Goal: Task Accomplishment & Management: Complete application form

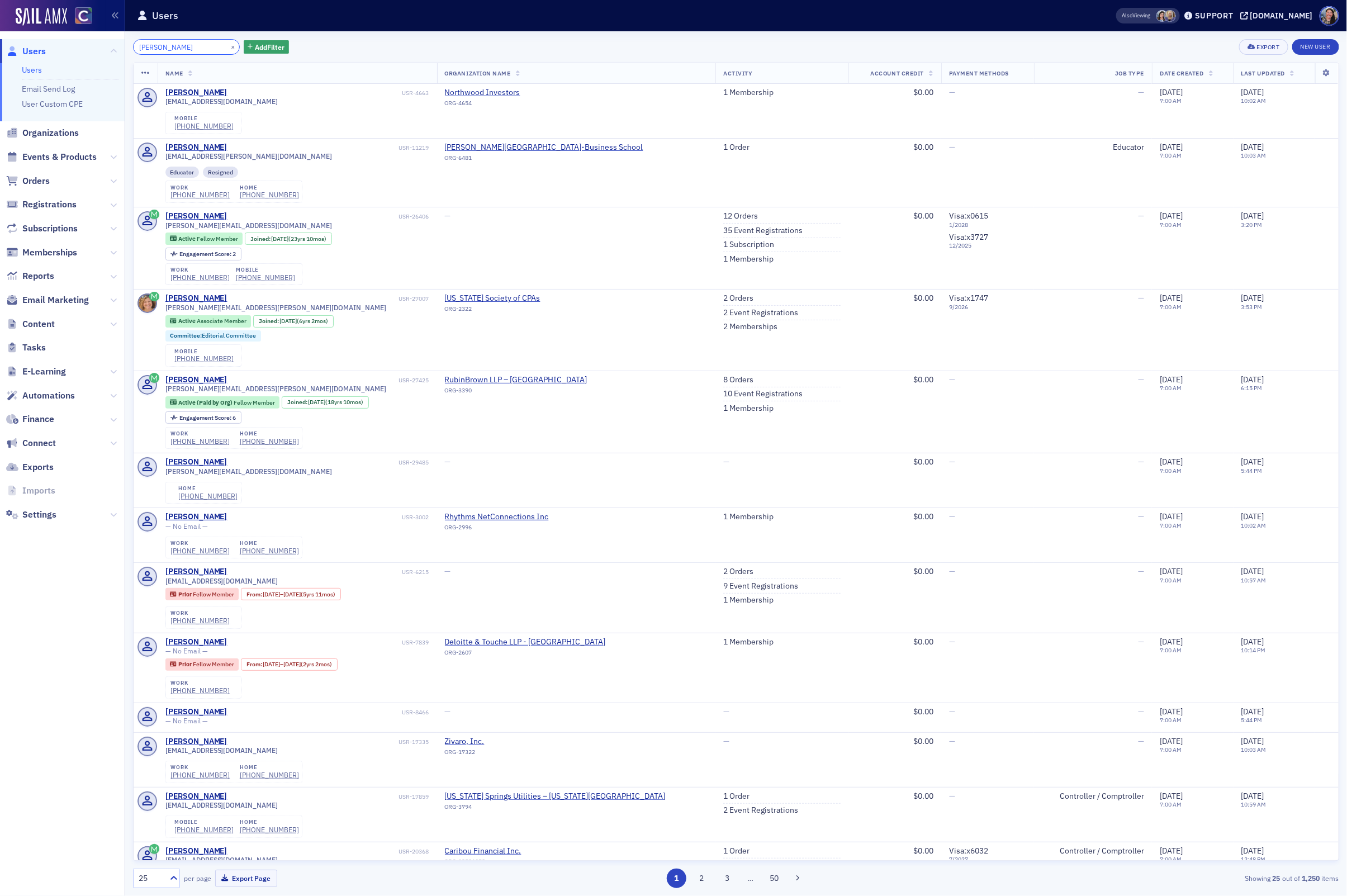
drag, startPoint x: 180, startPoint y: 49, endPoint x: -23, endPoint y: 18, distance: 205.4
click at [0, 18] on html "Users Users Email Send Log User Custom CPE Organizations Events & Products Orde…" at bounding box center [674, 448] width 1347 height 896
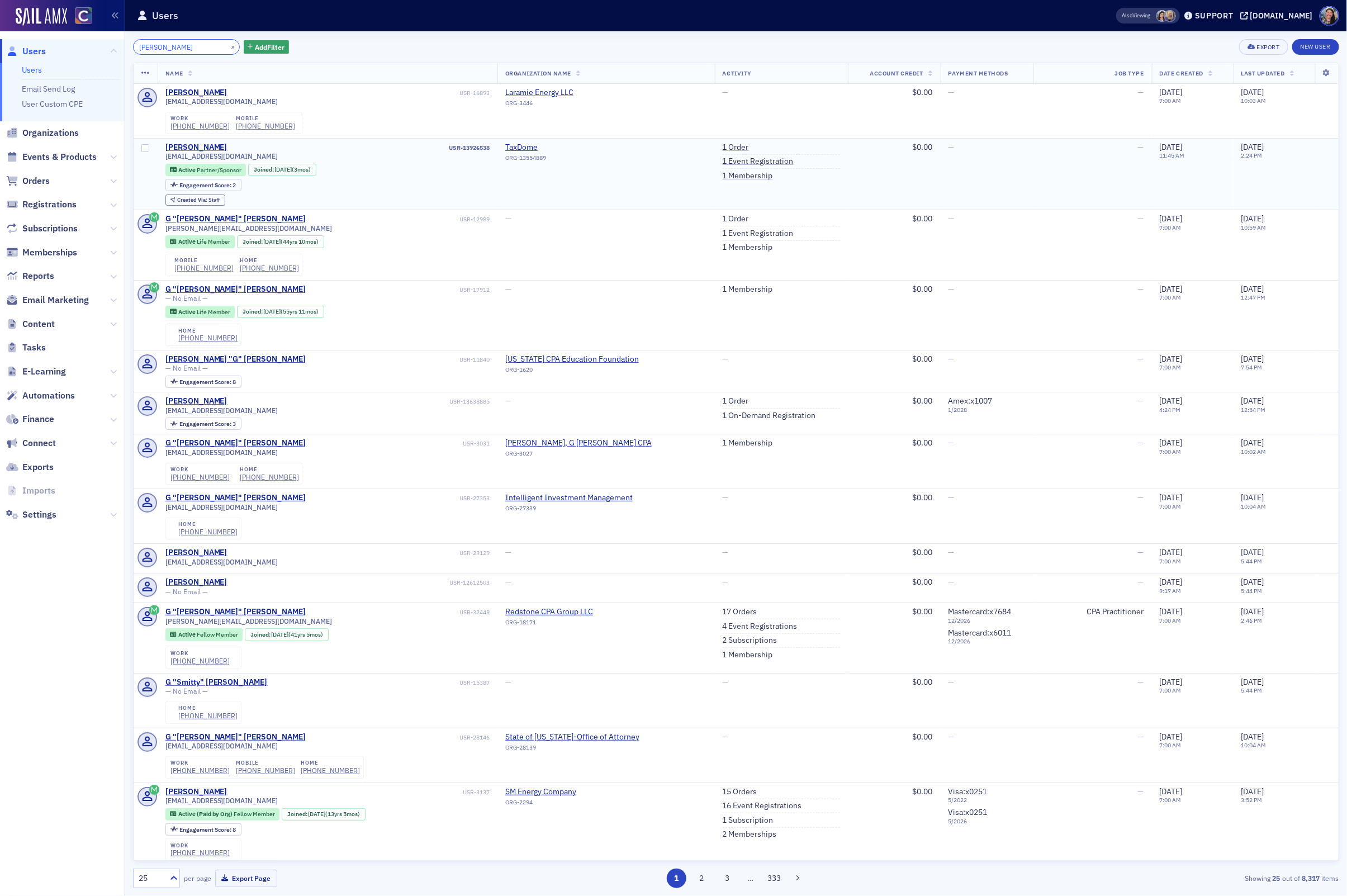
type input "[PERSON_NAME]"
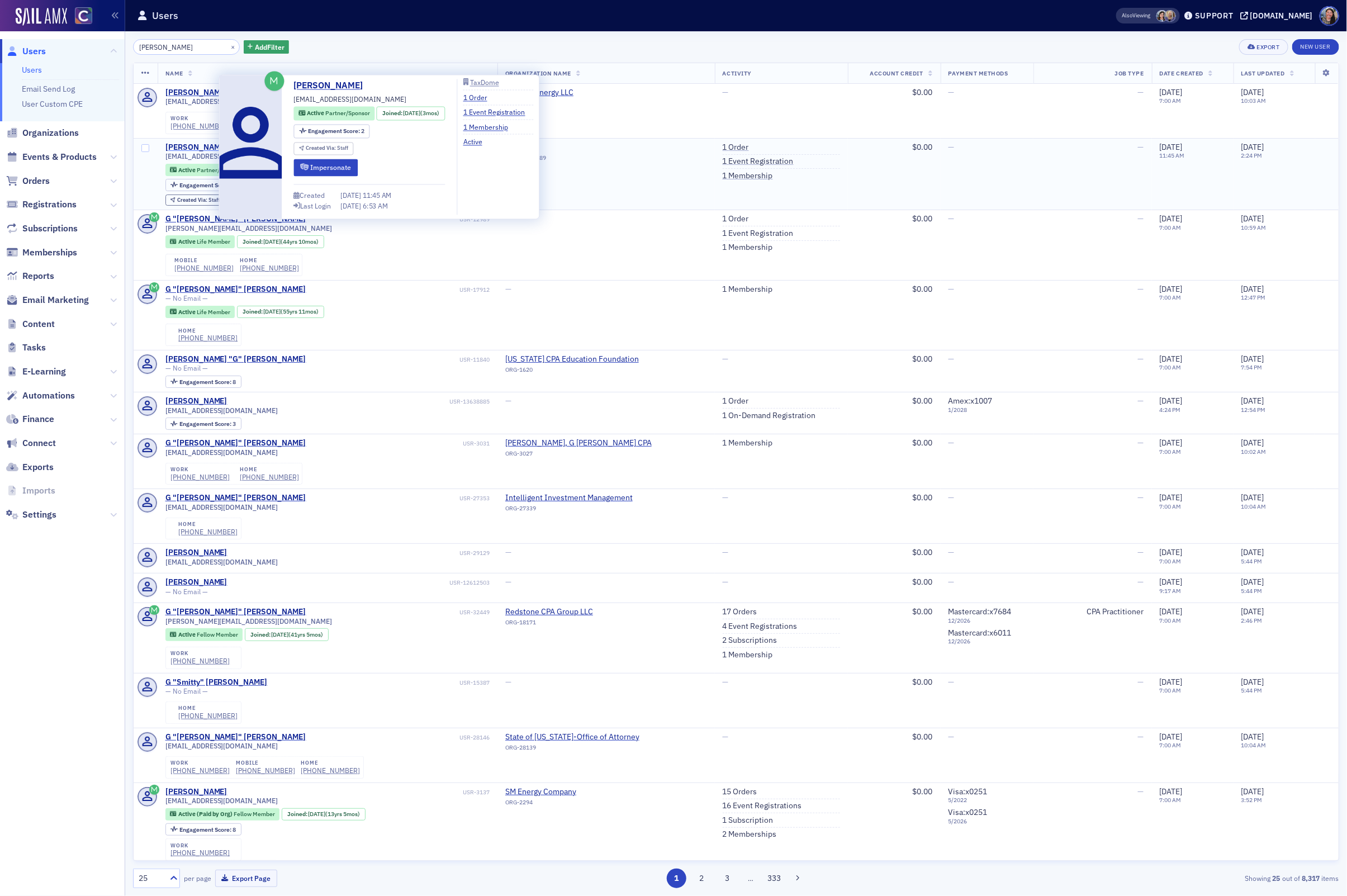
click at [210, 143] on div "[PERSON_NAME]" at bounding box center [197, 148] width 62 height 10
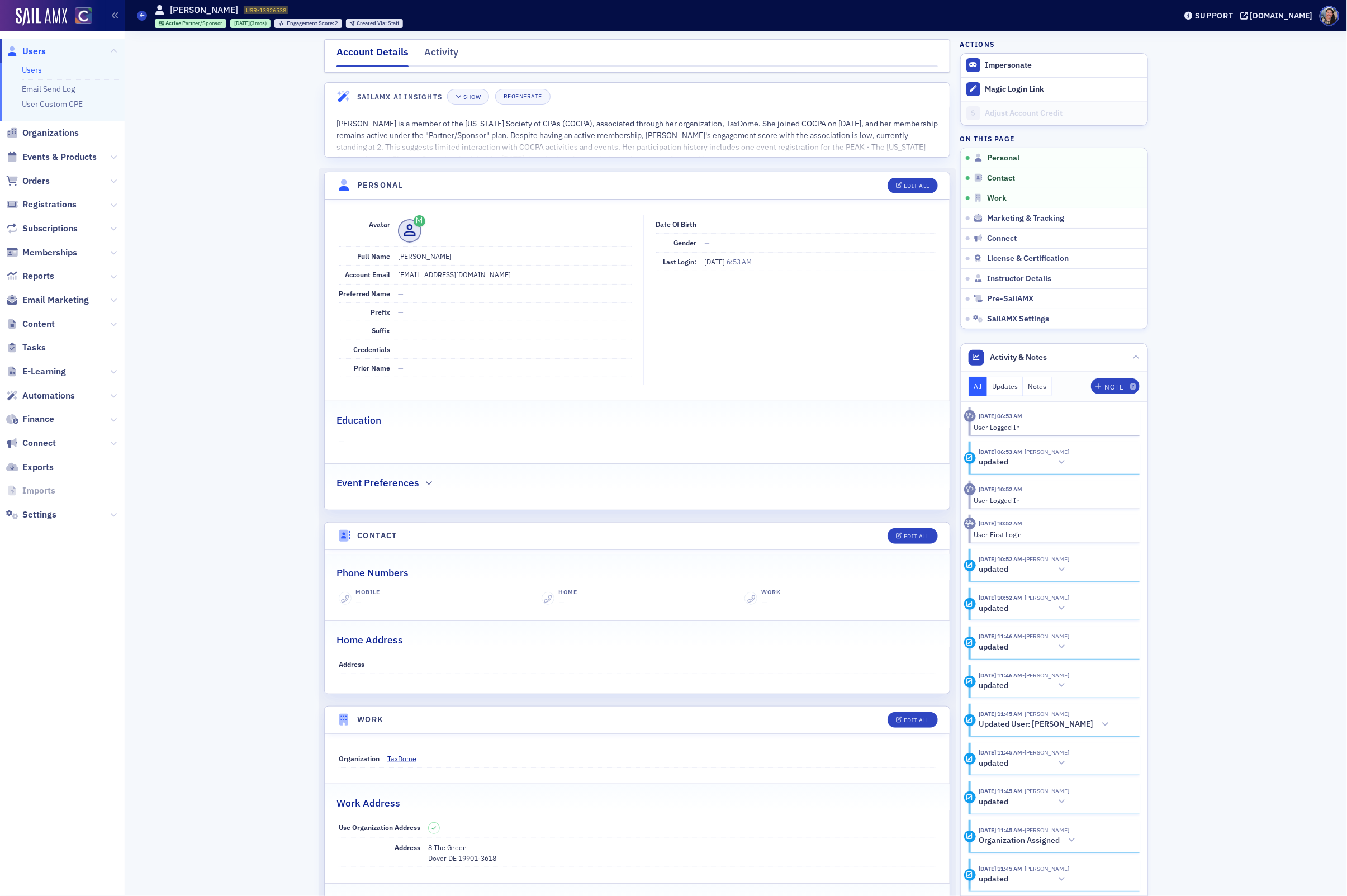
click at [31, 61] on span "Users" at bounding box center [62, 51] width 124 height 24
click at [30, 72] on link "Users" at bounding box center [32, 70] width 20 height 10
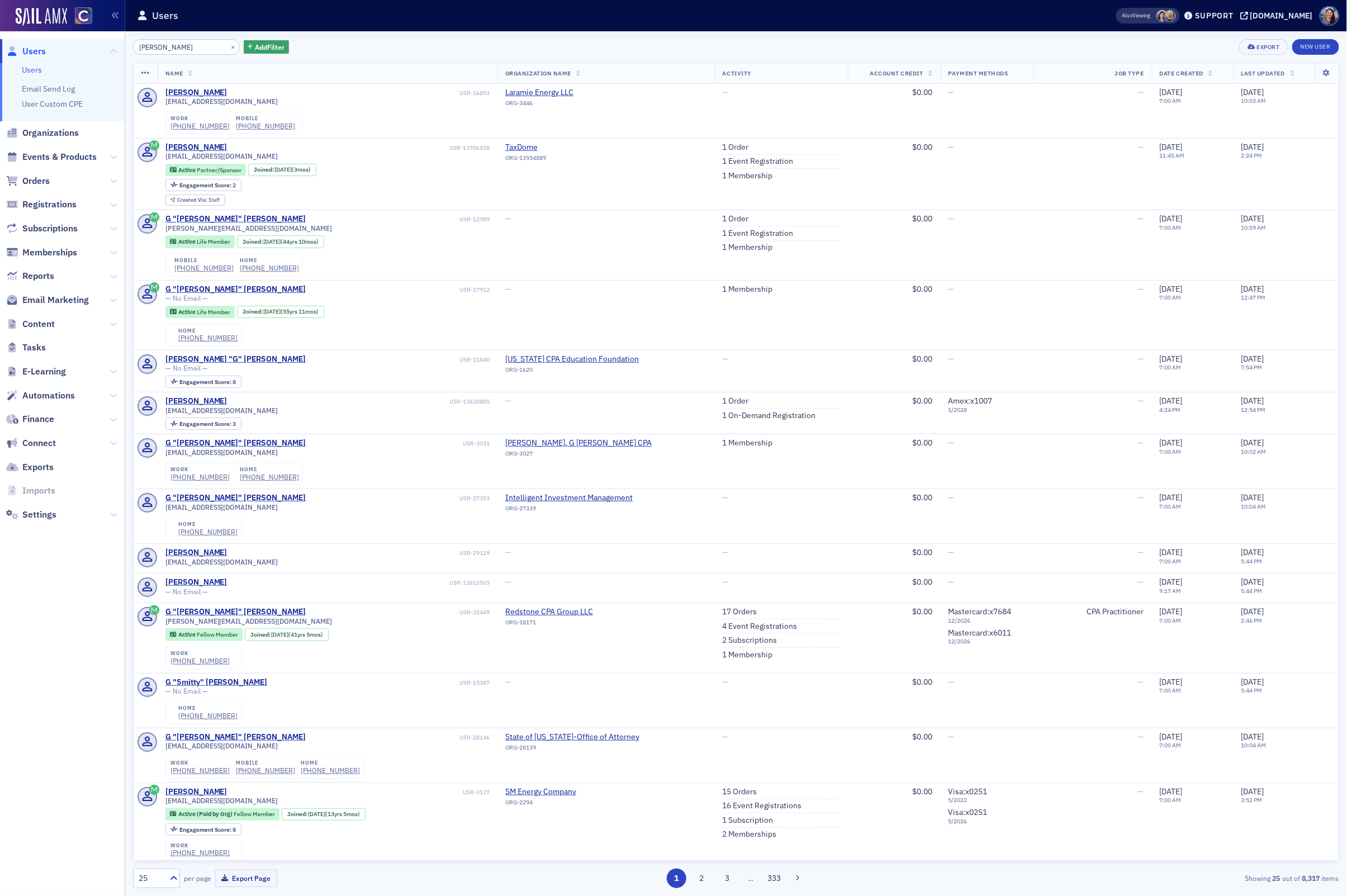
drag, startPoint x: 182, startPoint y: 44, endPoint x: 7, endPoint y: 34, distance: 175.3
click at [7, 34] on div "Users Users Email Send Log User Custom CPE Organizations Events & Products Orde…" at bounding box center [674, 448] width 1347 height 896
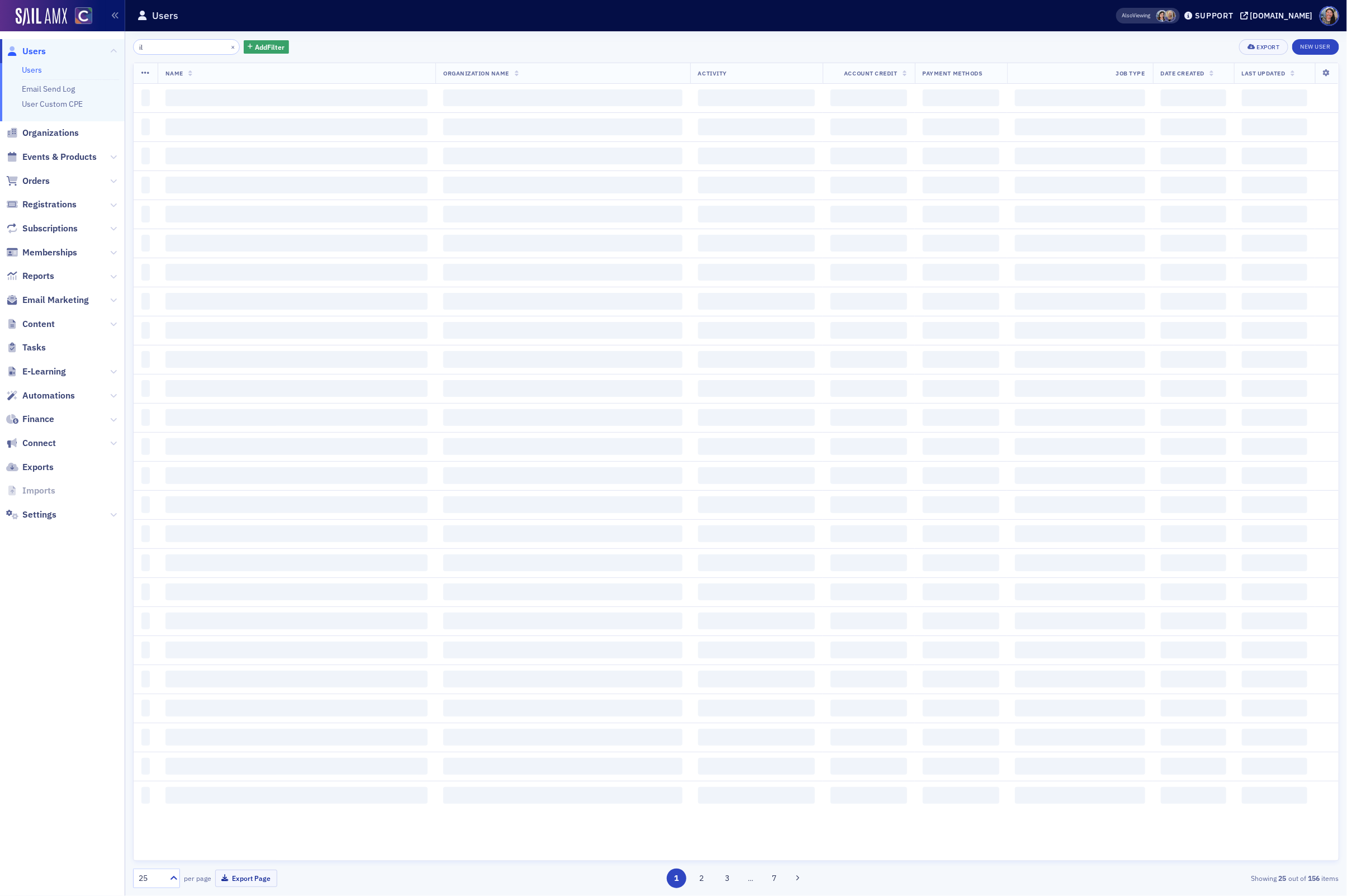
type input "i"
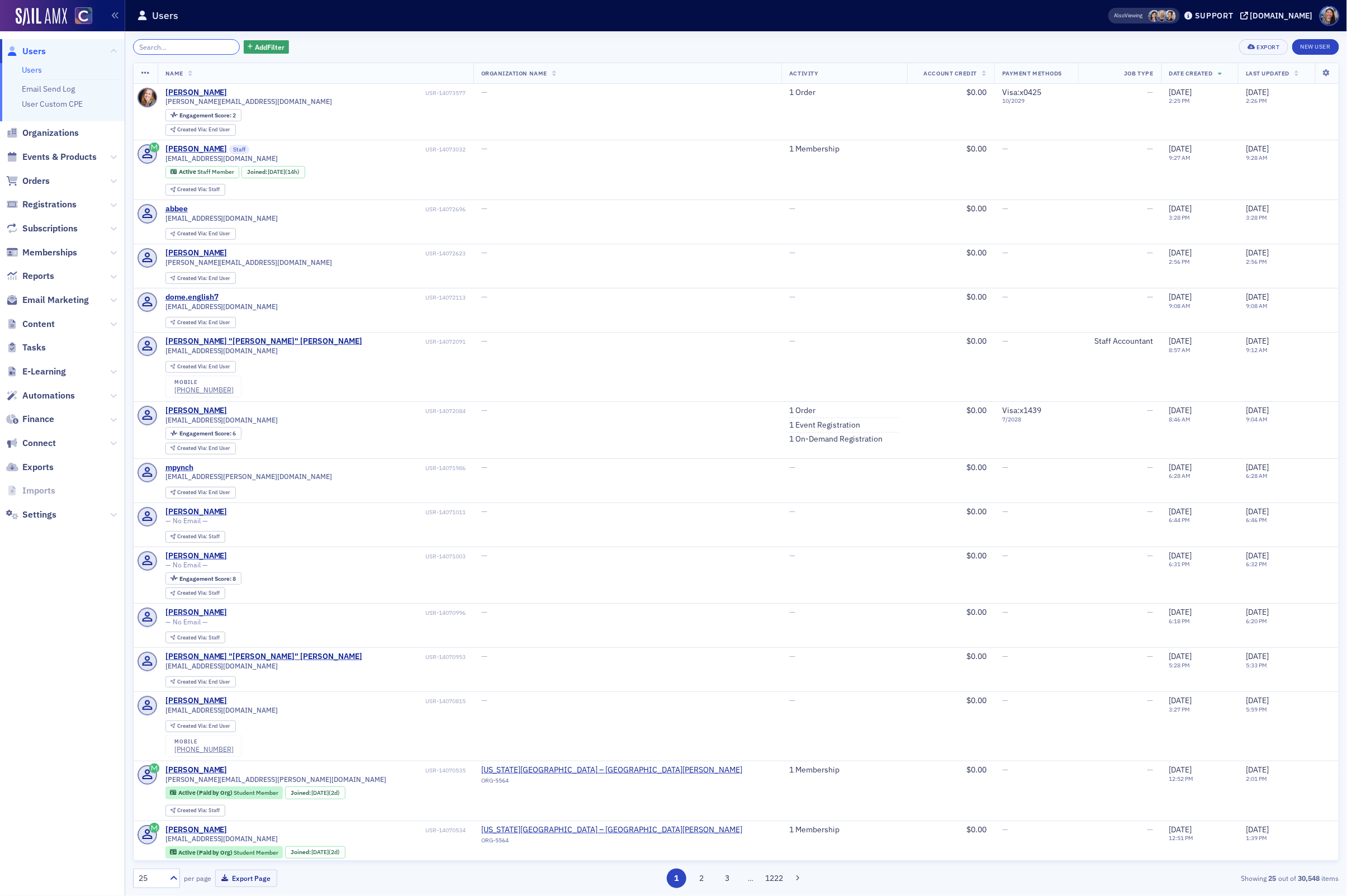
paste input "[PERSON_NAME]"
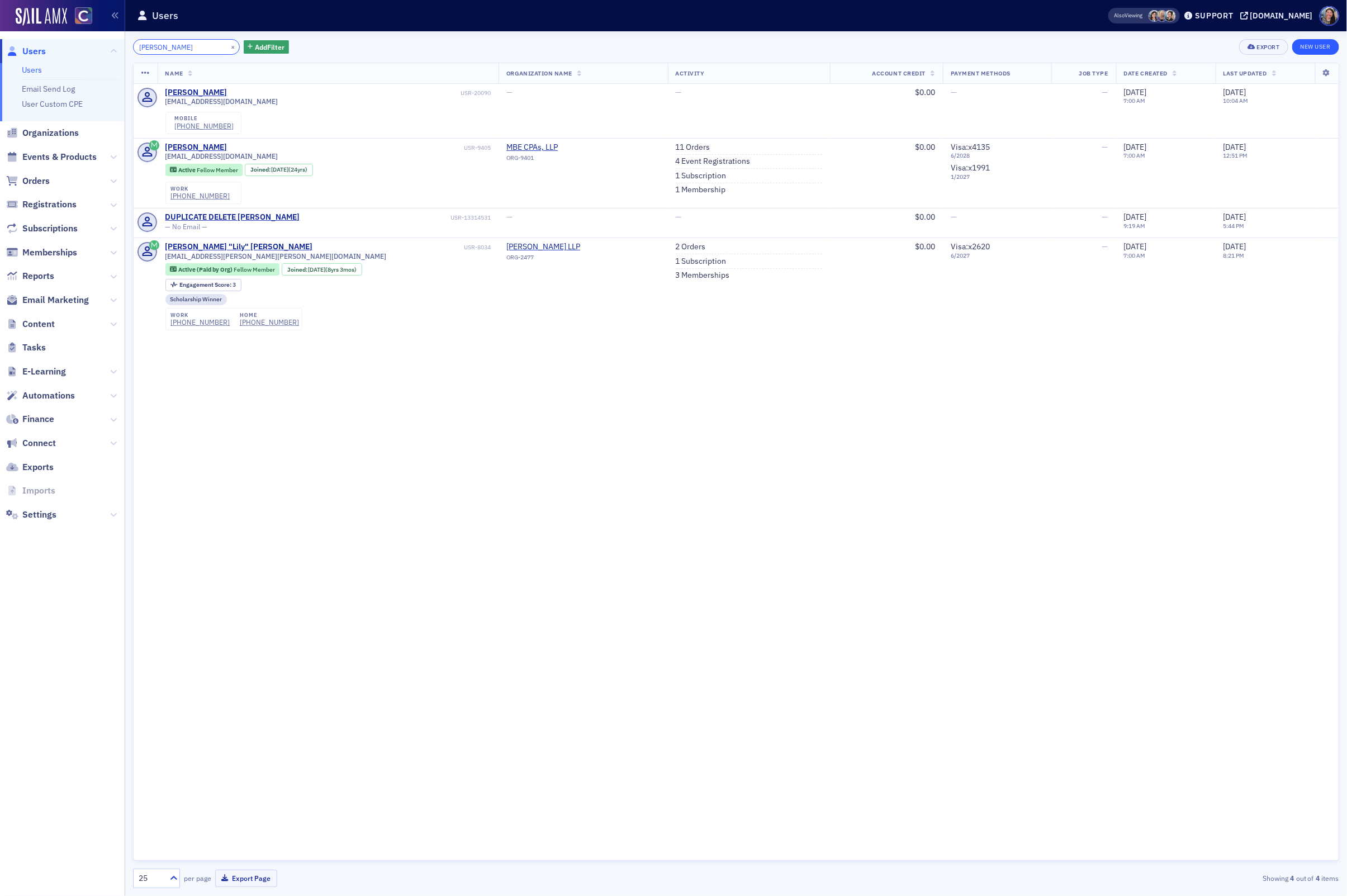
type input "[PERSON_NAME]"
click at [1315, 46] on link "New User" at bounding box center [1316, 47] width 47 height 16
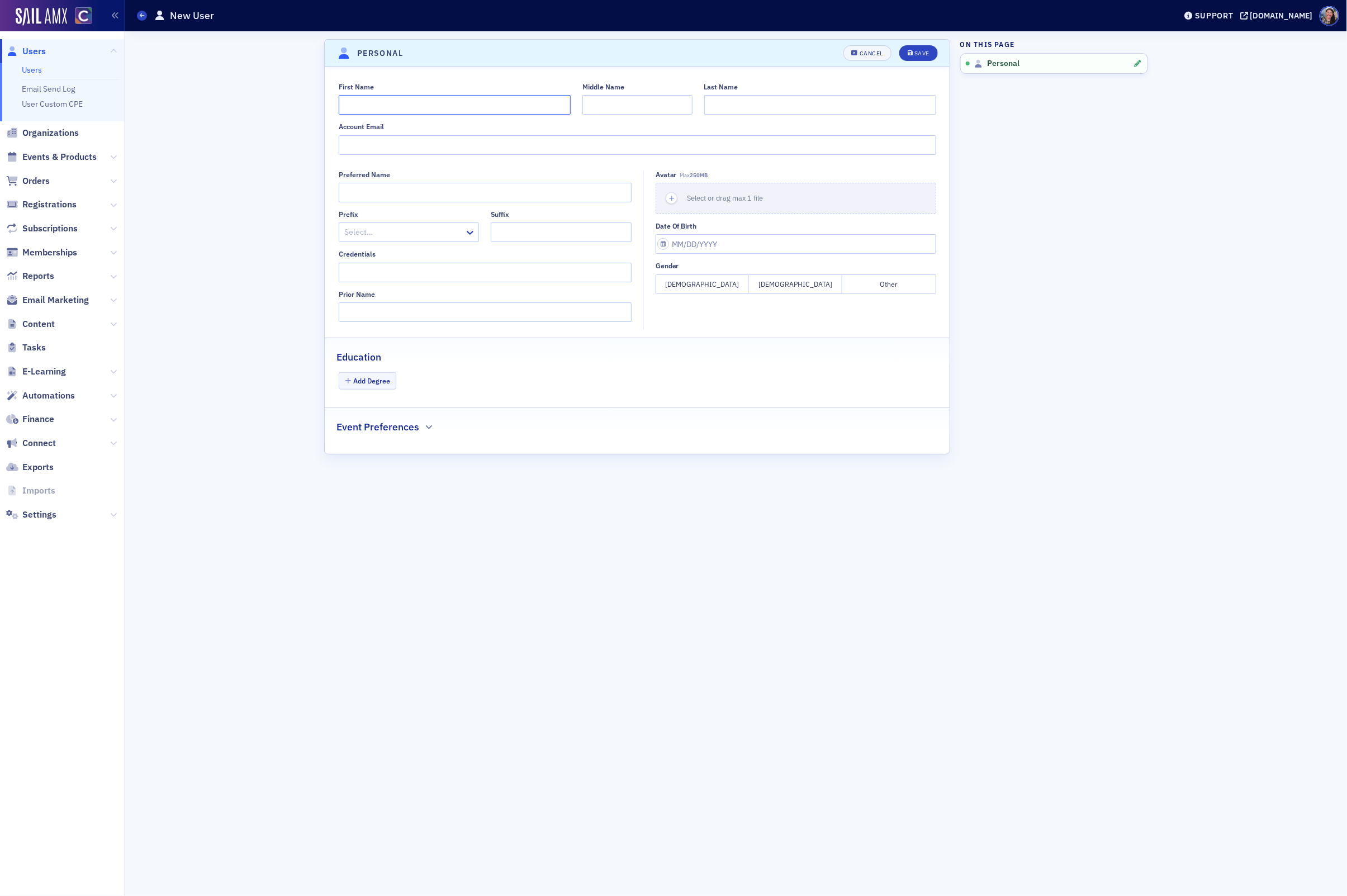
click at [496, 105] on input "First Name" at bounding box center [455, 105] width 232 height 20
paste input "[PERSON_NAME]"
click at [375, 107] on input "[PERSON_NAME]" at bounding box center [455, 105] width 232 height 20
type input "[PERSON_NAME]"
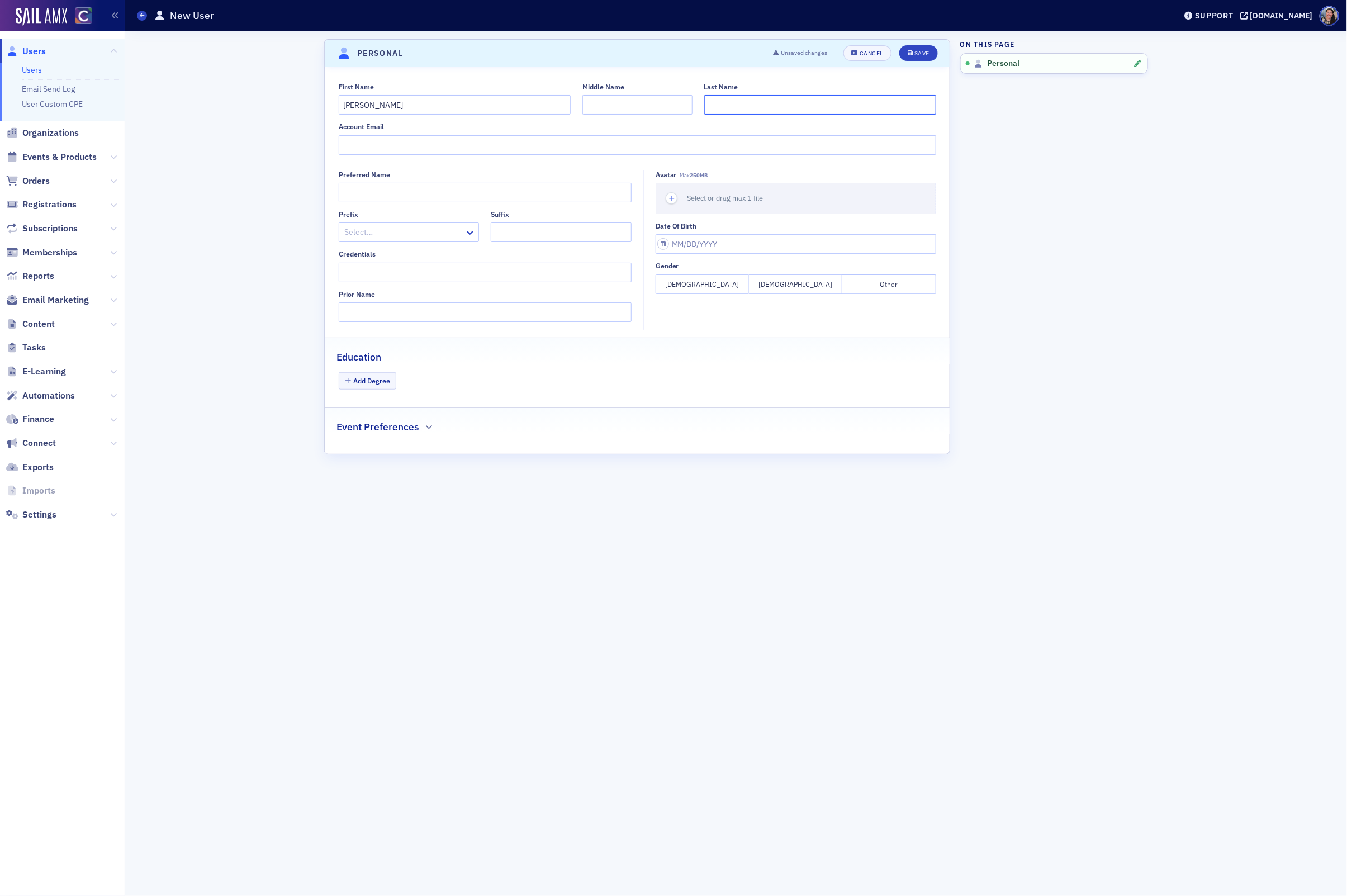
click at [736, 96] on input "Last Name" at bounding box center [820, 105] width 232 height 20
paste input "[PERSON_NAME]"
type input "[PERSON_NAME]"
click at [742, 201] on span "Select or drag max 1 file" at bounding box center [726, 198] width 76 height 9
click at [712, 212] on button "Remove" at bounding box center [706, 213] width 22 height 9
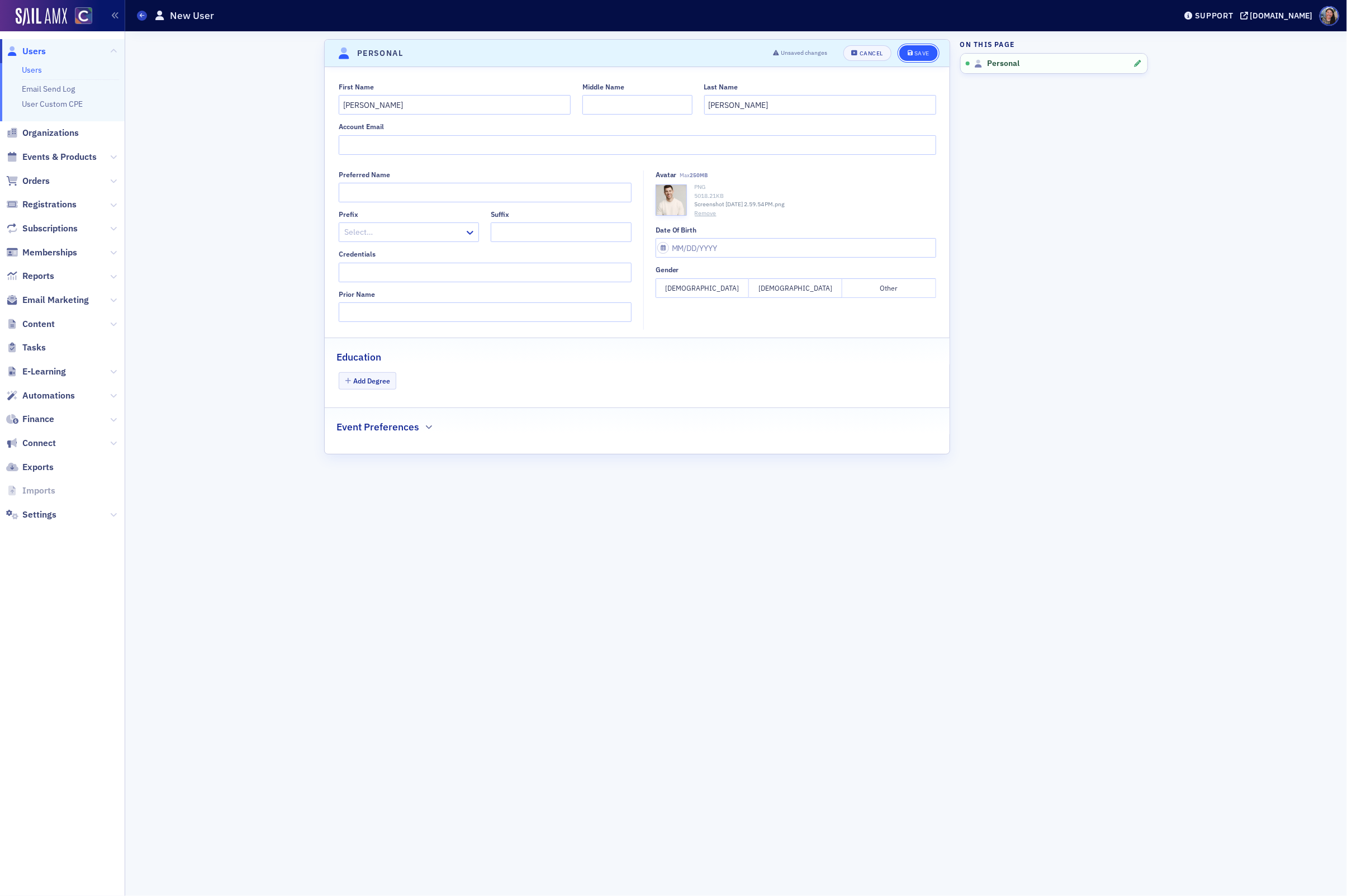
click at [915, 55] on div "Save" at bounding box center [922, 53] width 15 height 6
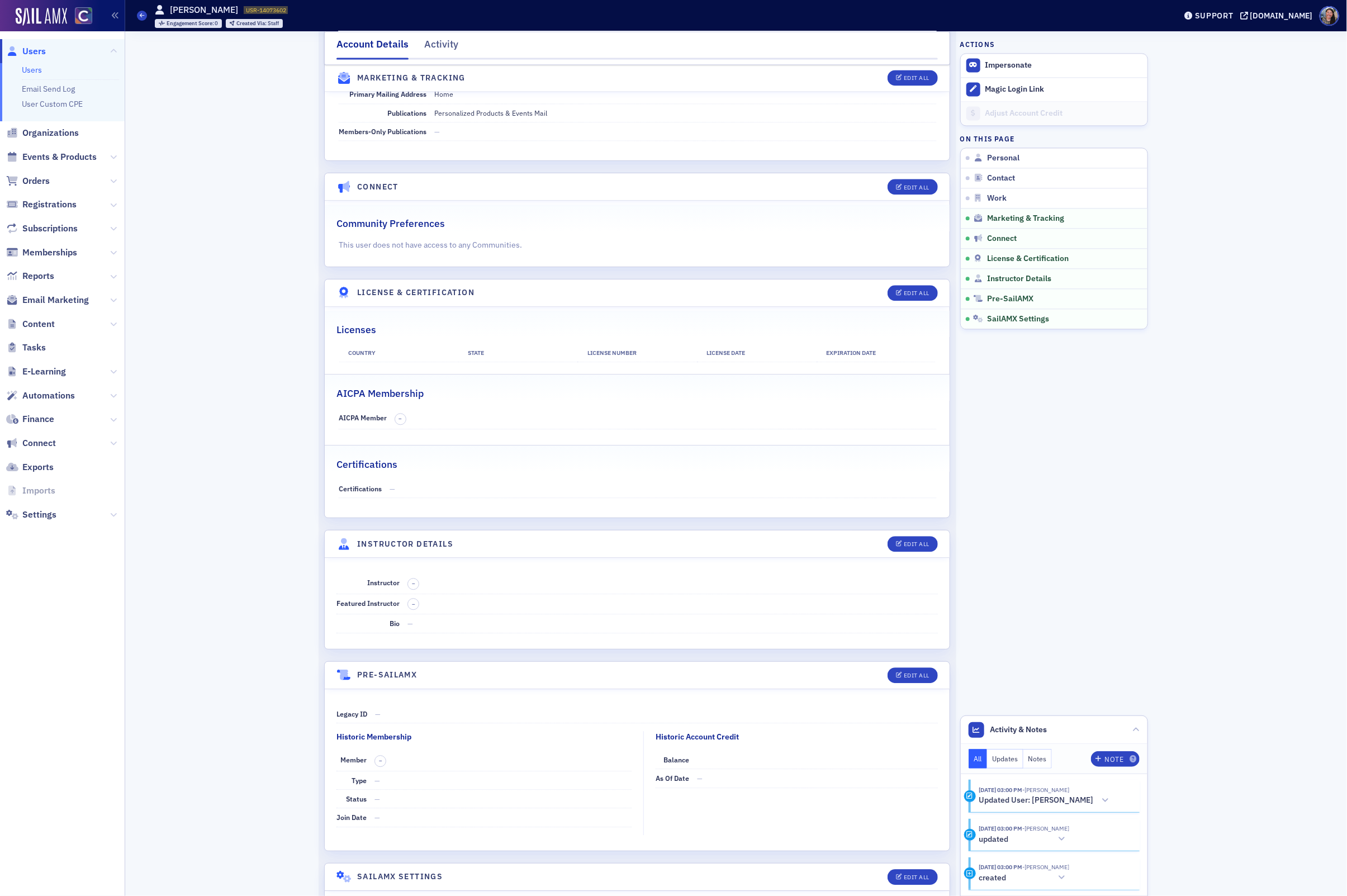
scroll to position [1569, 0]
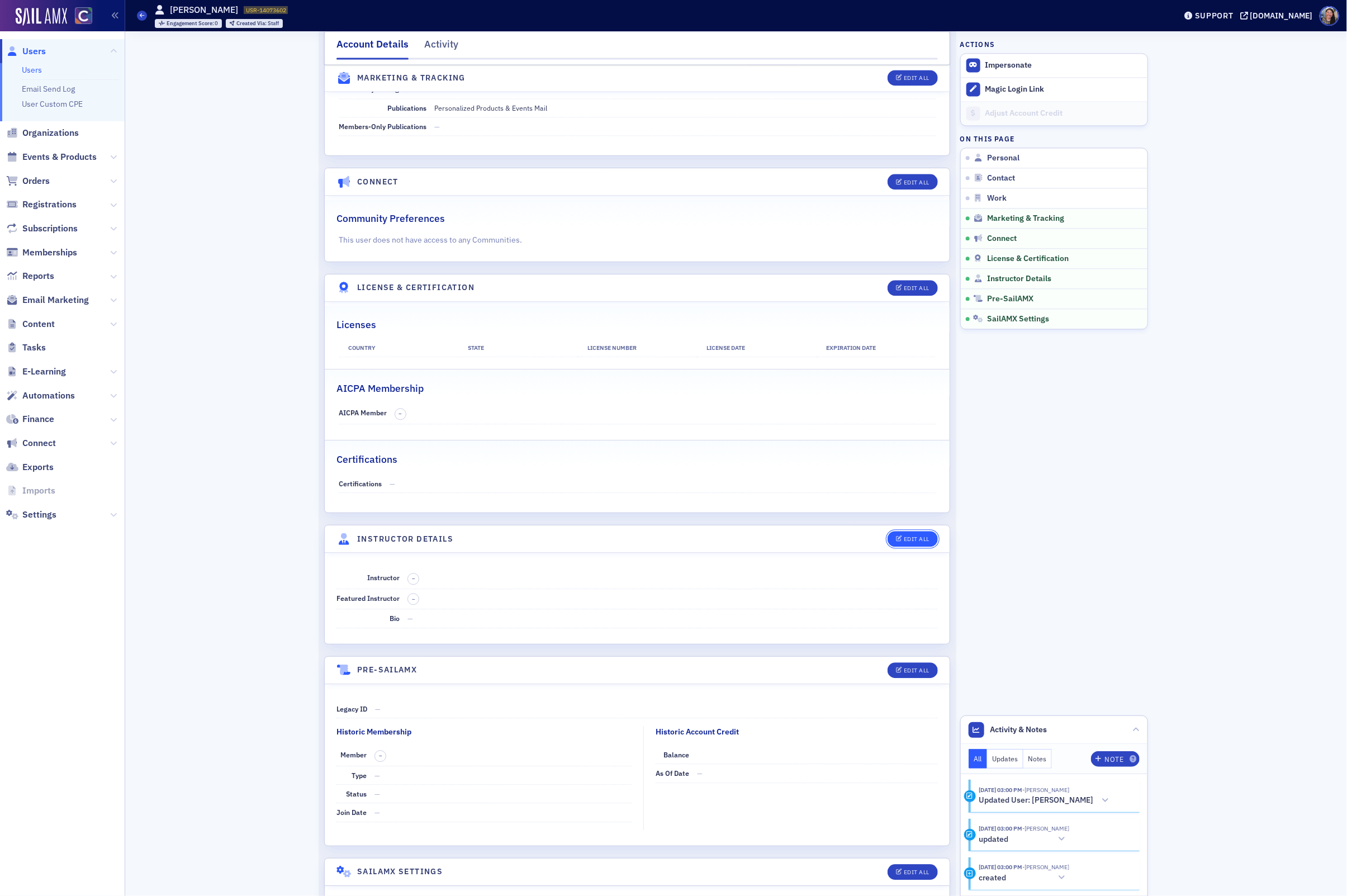
click at [908, 542] on div "Edit All" at bounding box center [917, 539] width 26 height 6
select select "US"
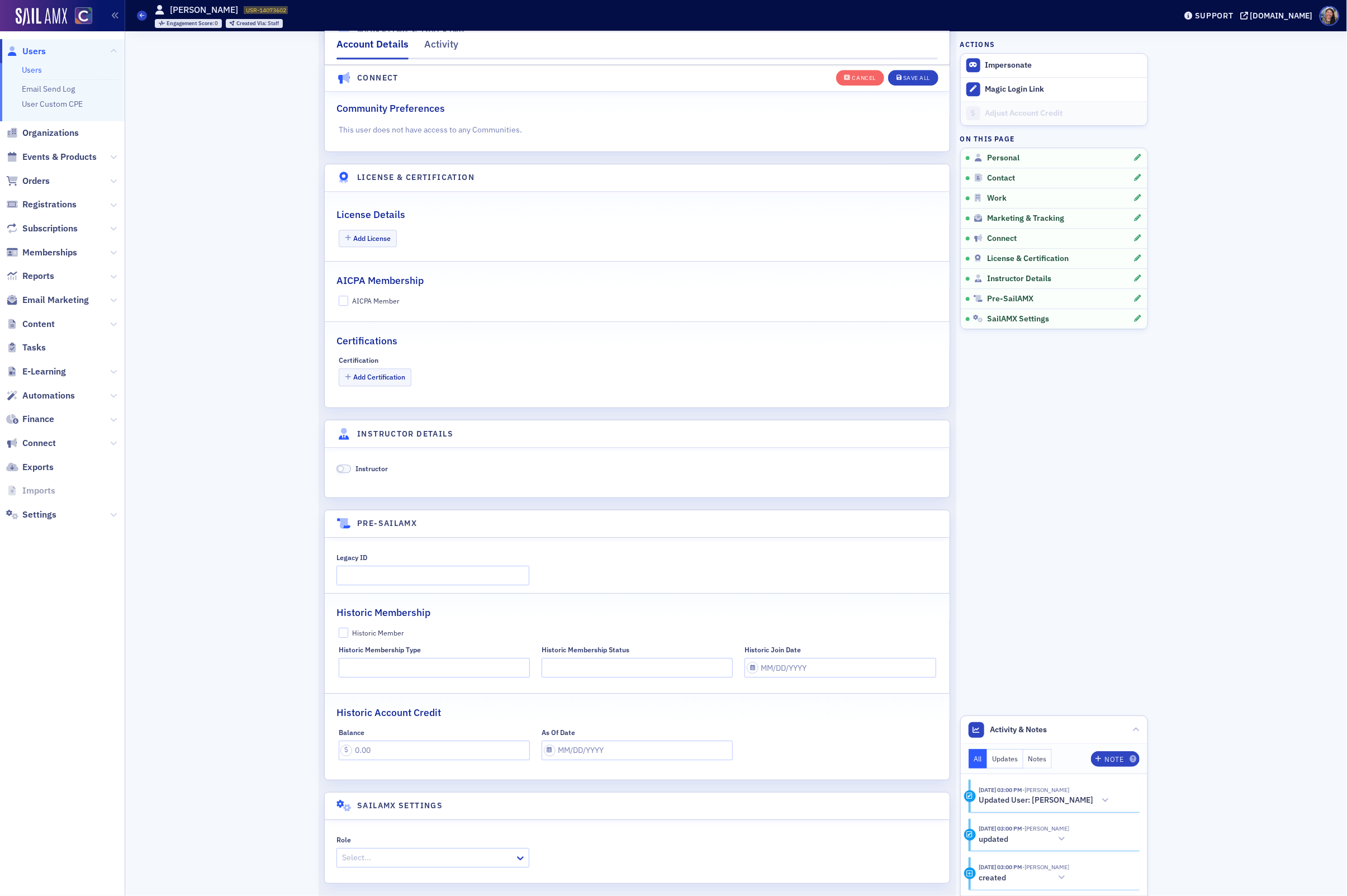
scroll to position [1914, 0]
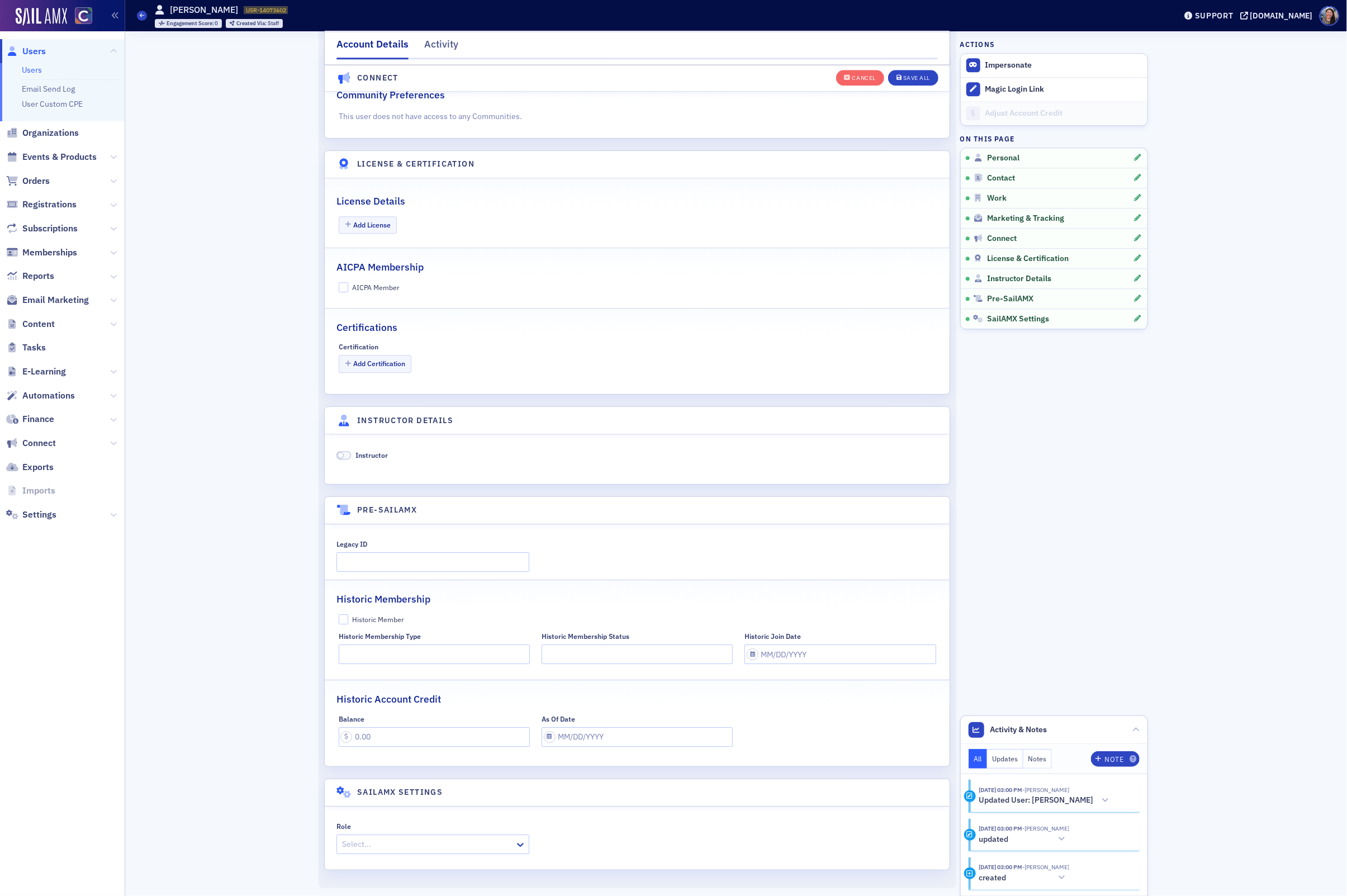
click at [377, 452] on span "Instructor" at bounding box center [371, 455] width 32 height 9
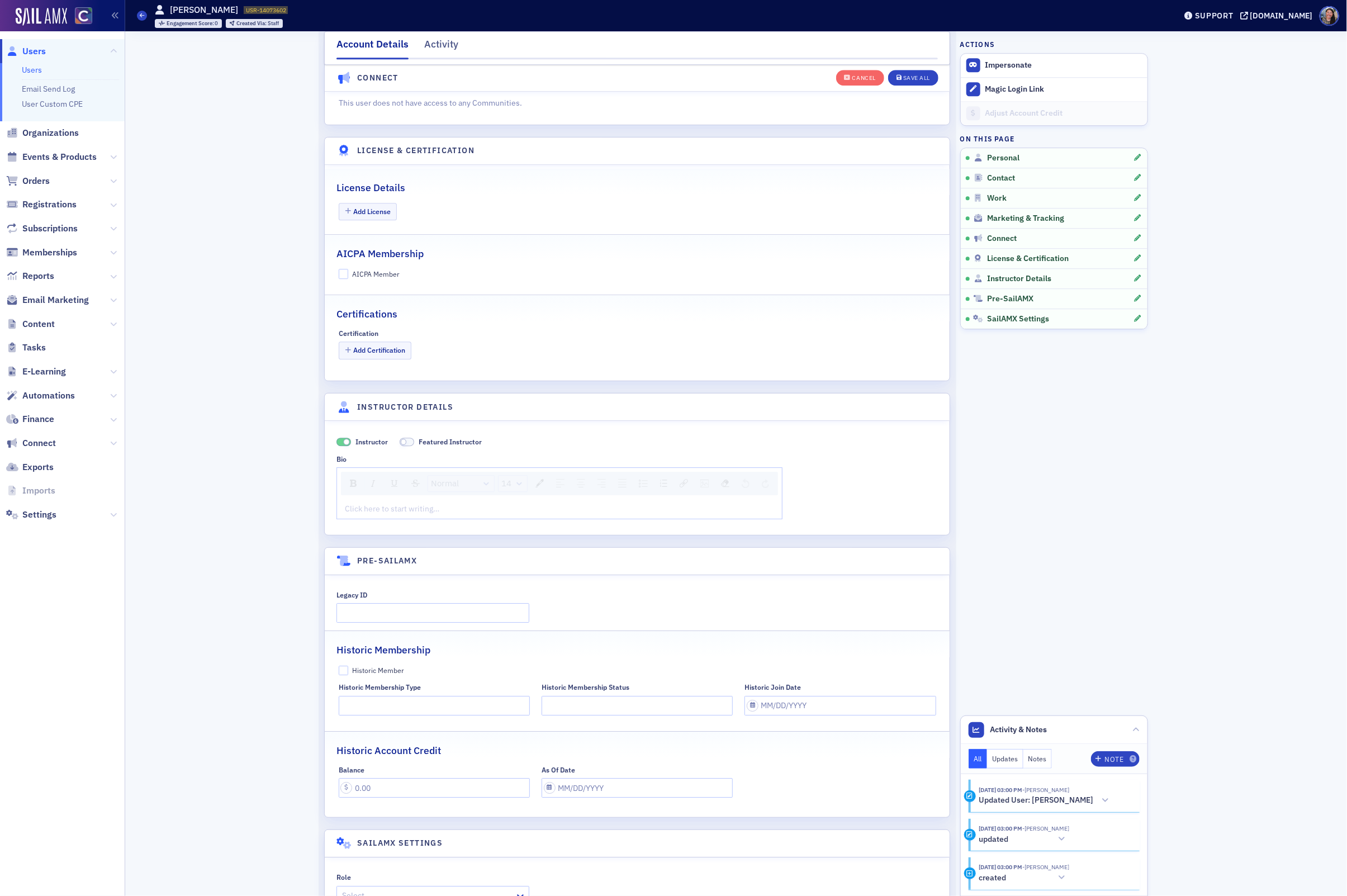
click at [408, 518] on div "Click here to start writing…" at bounding box center [559, 508] width 445 height 20
click at [408, 515] on div "rdw-editor" at bounding box center [559, 509] width 428 height 11
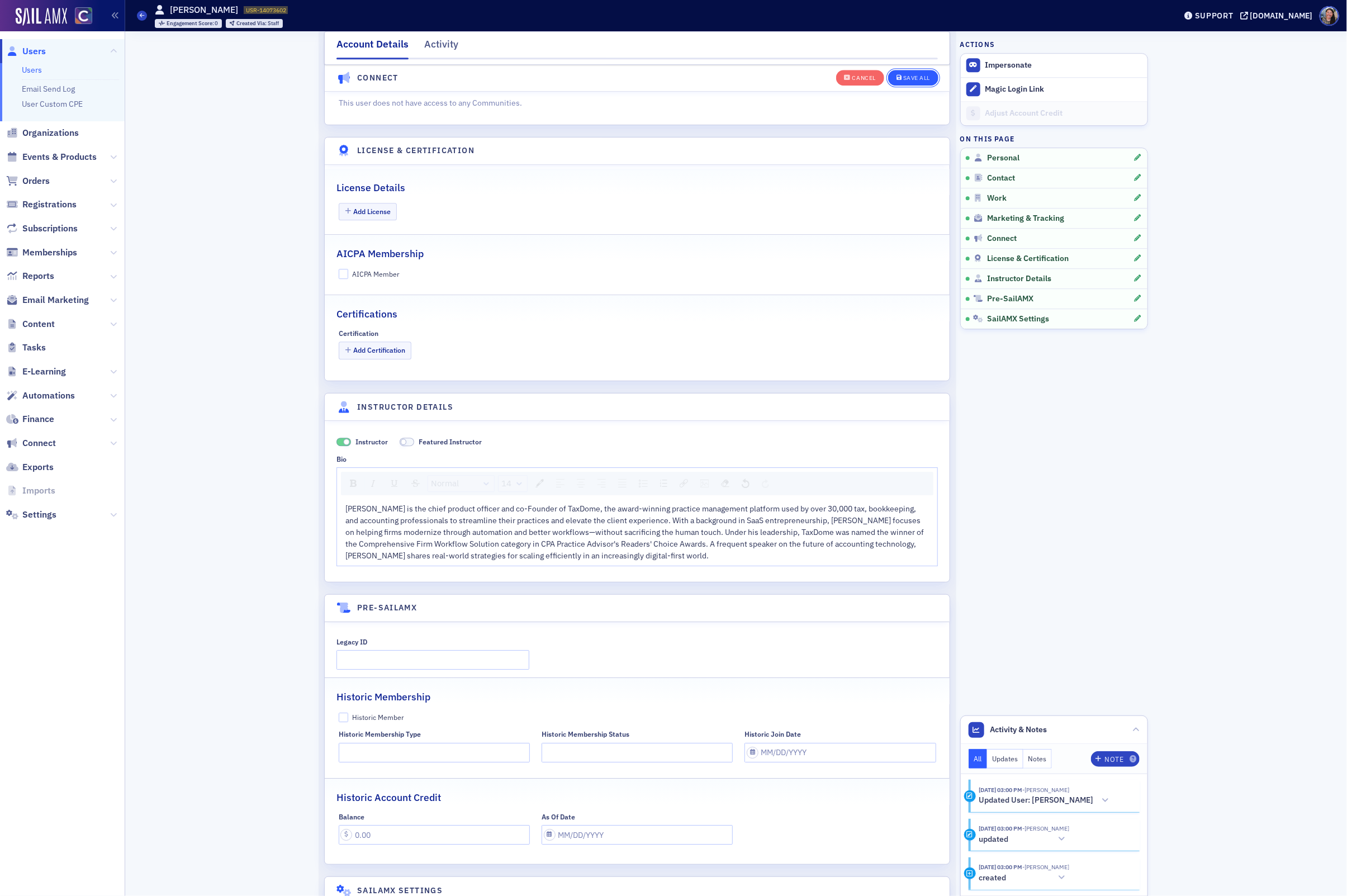
click at [920, 72] on button "Save All" at bounding box center [913, 77] width 50 height 16
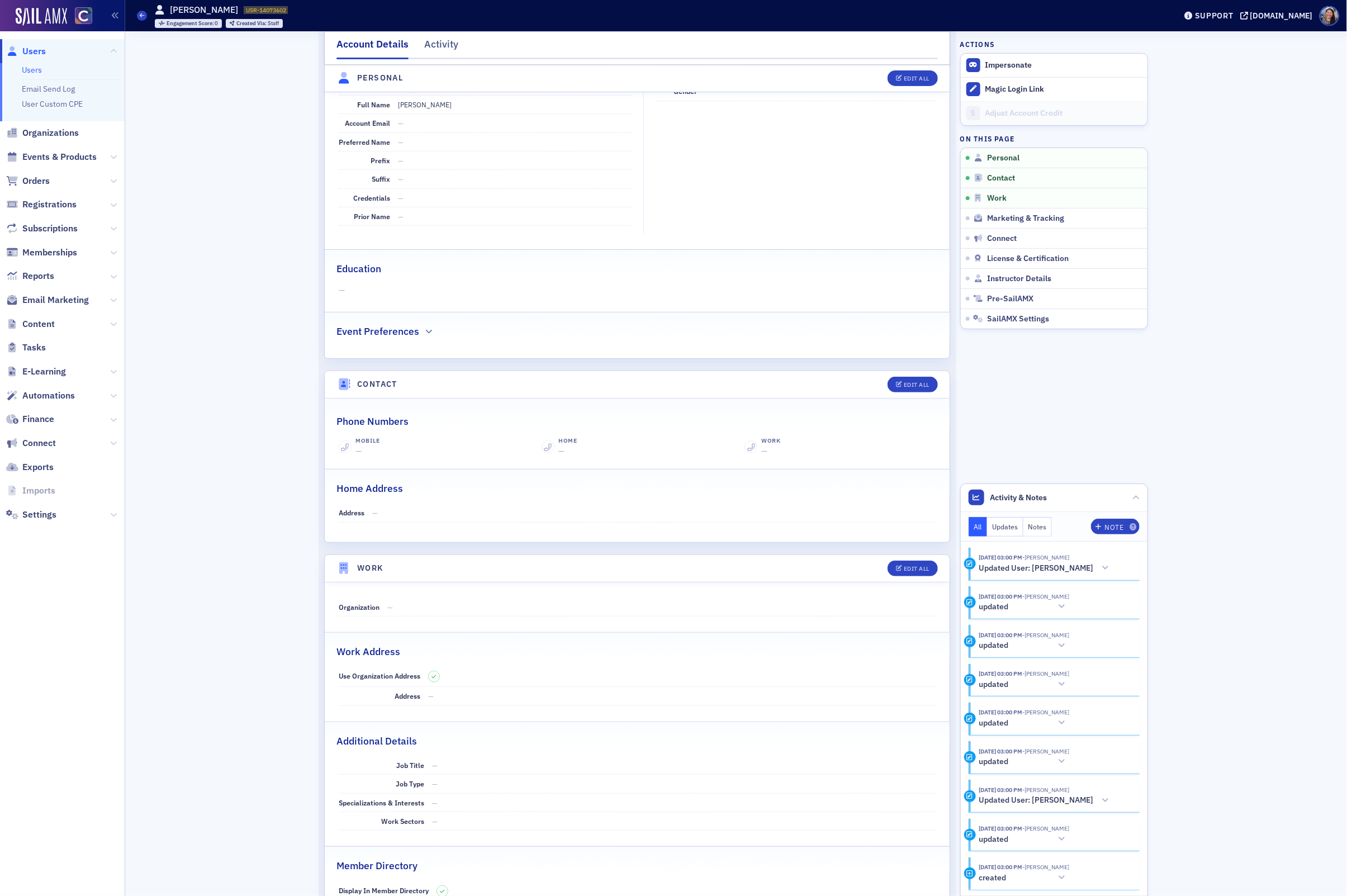
scroll to position [0, 0]
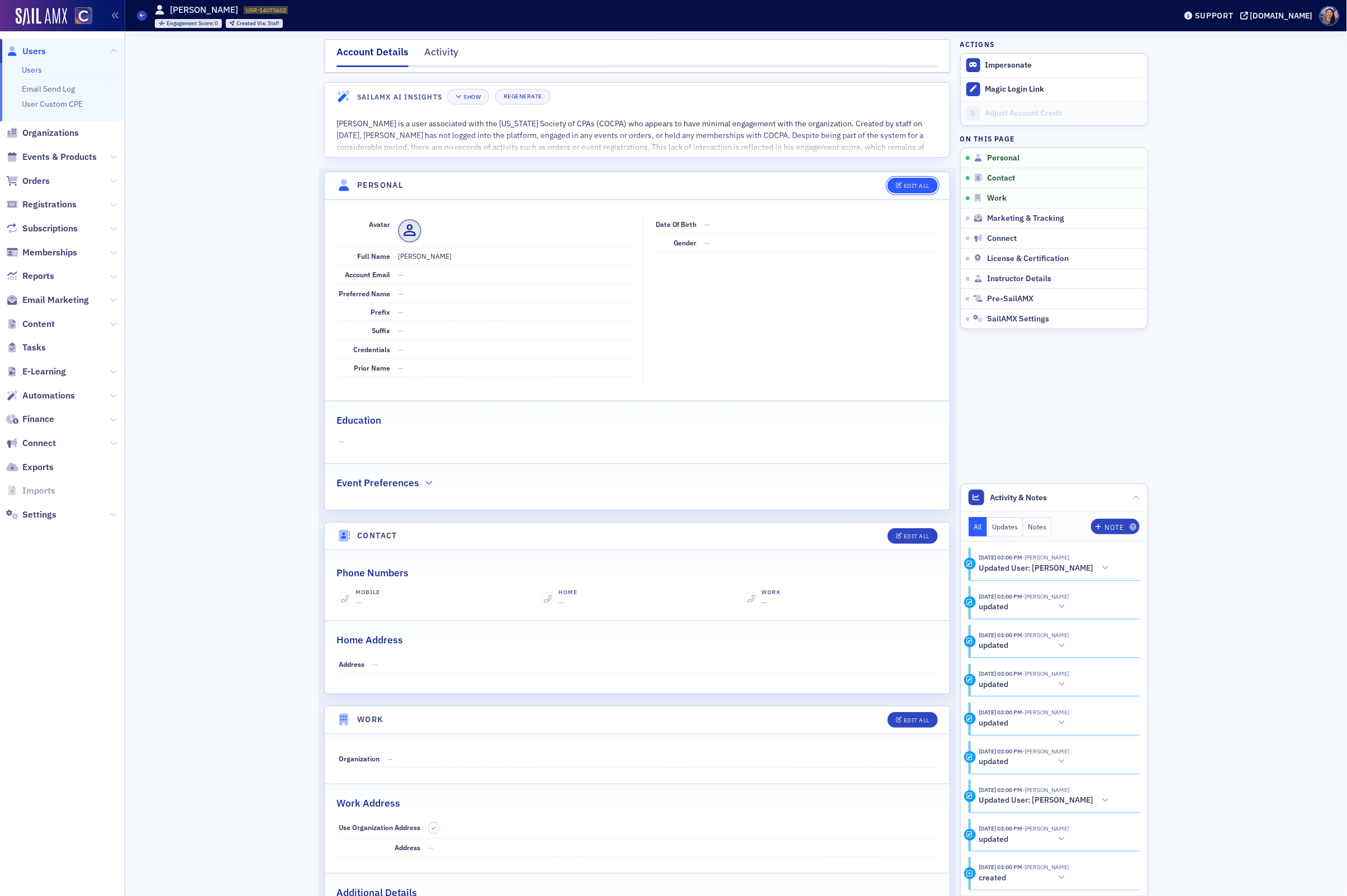
click at [917, 185] on div "Edit All" at bounding box center [917, 186] width 26 height 6
select select "US"
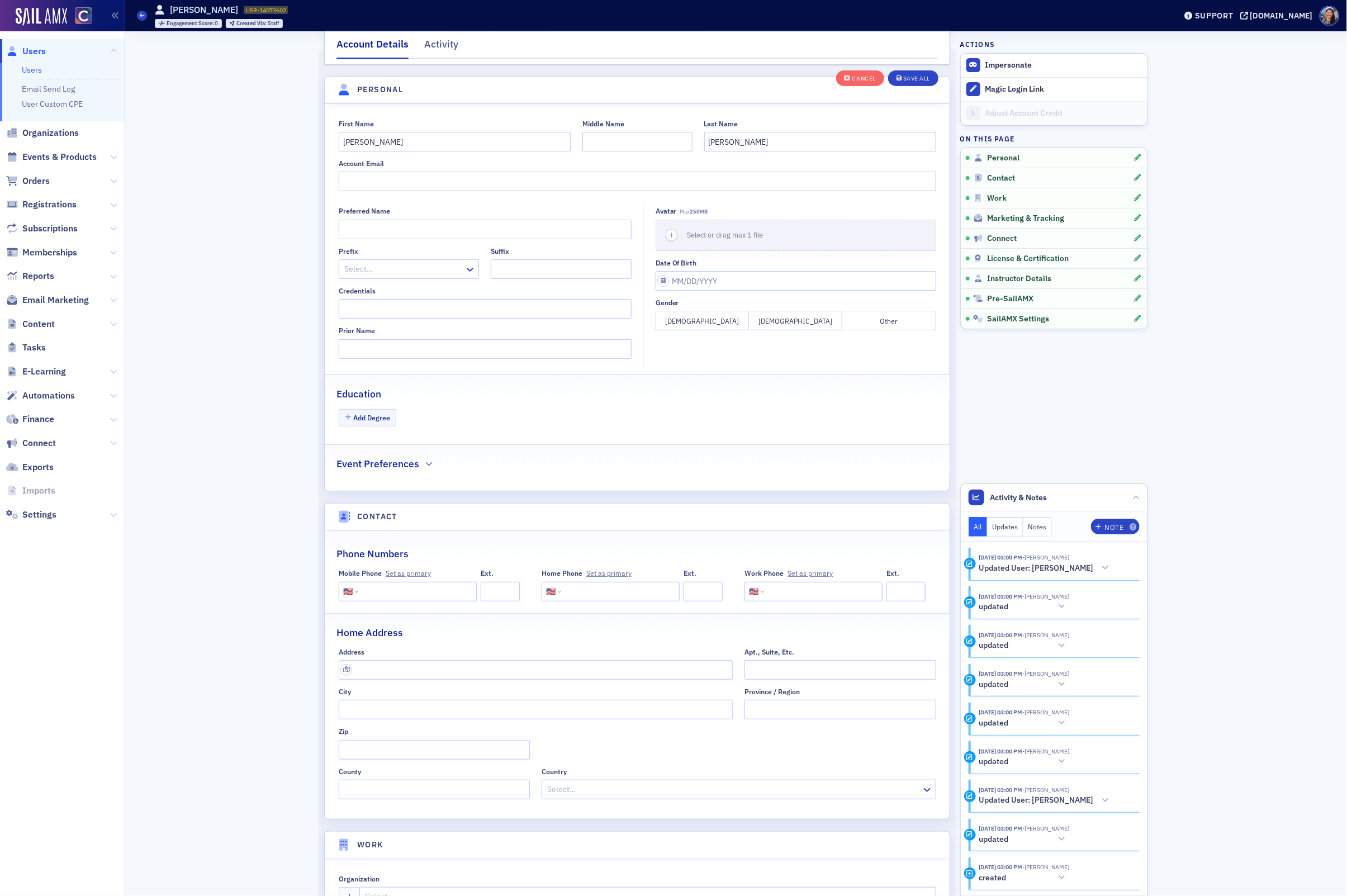
scroll to position [131, 0]
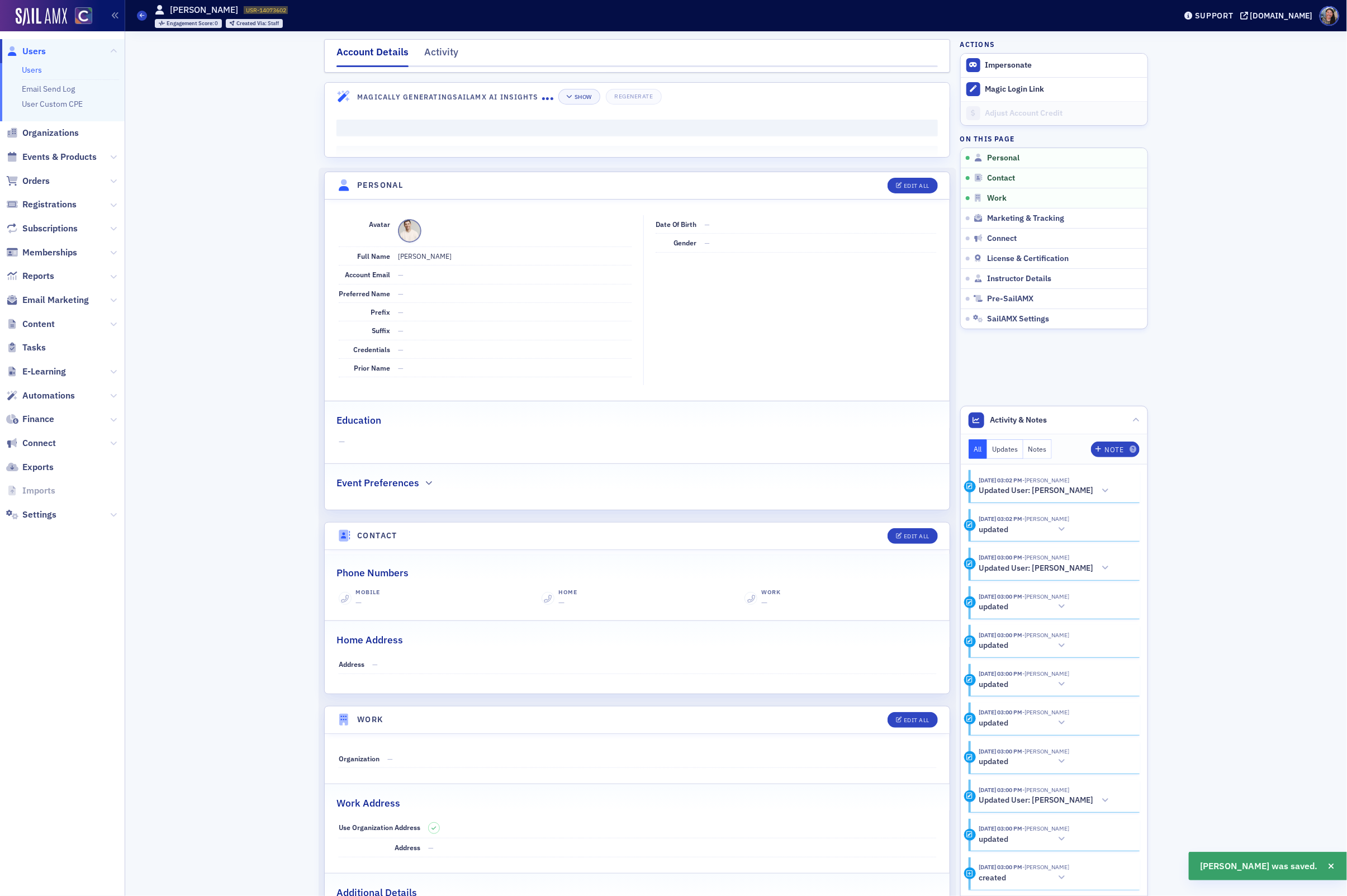
scroll to position [131, 0]
